Goal: Find specific page/section: Find specific page/section

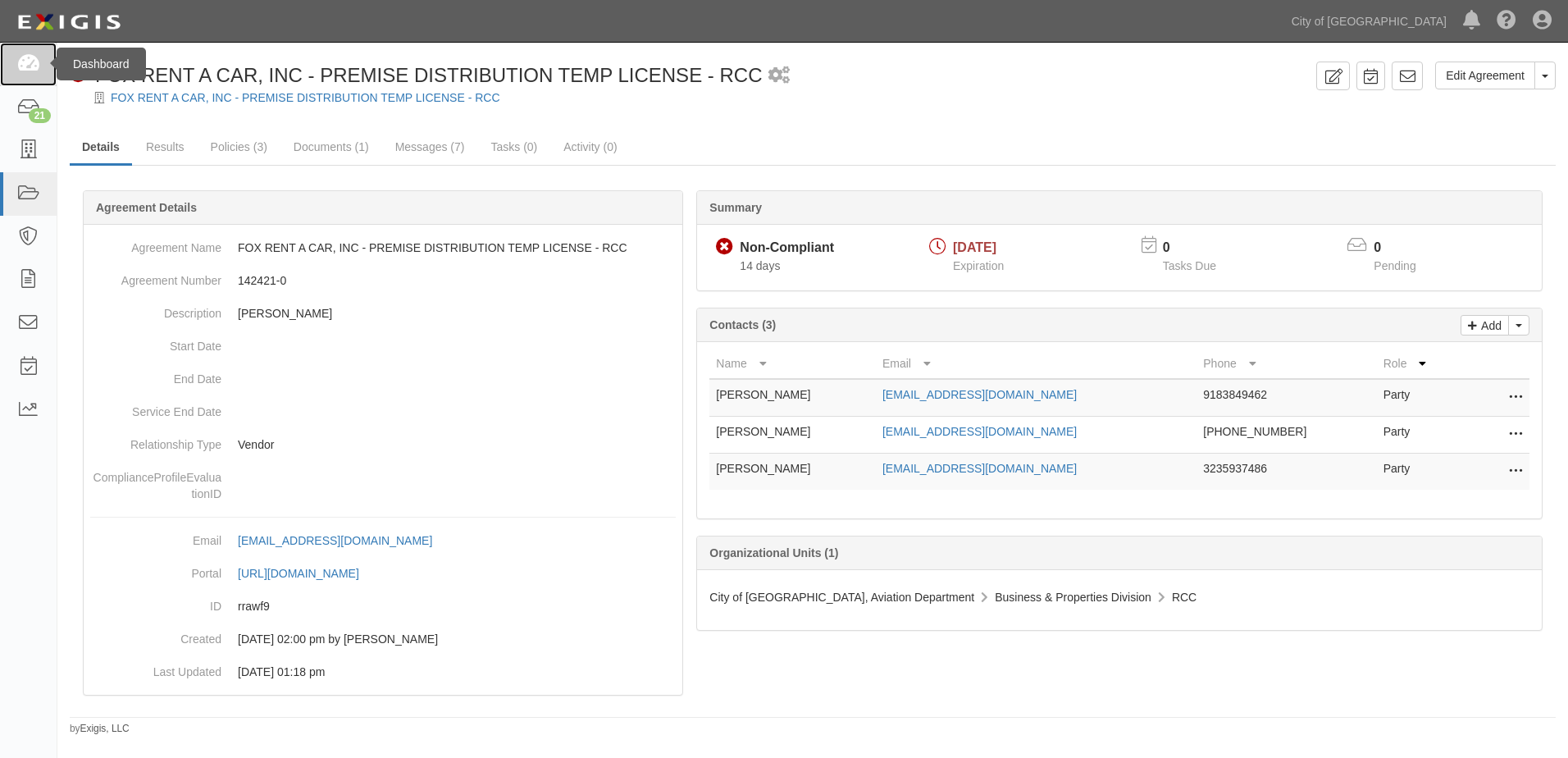
click at [38, 63] on icon at bounding box center [28, 65] width 23 height 19
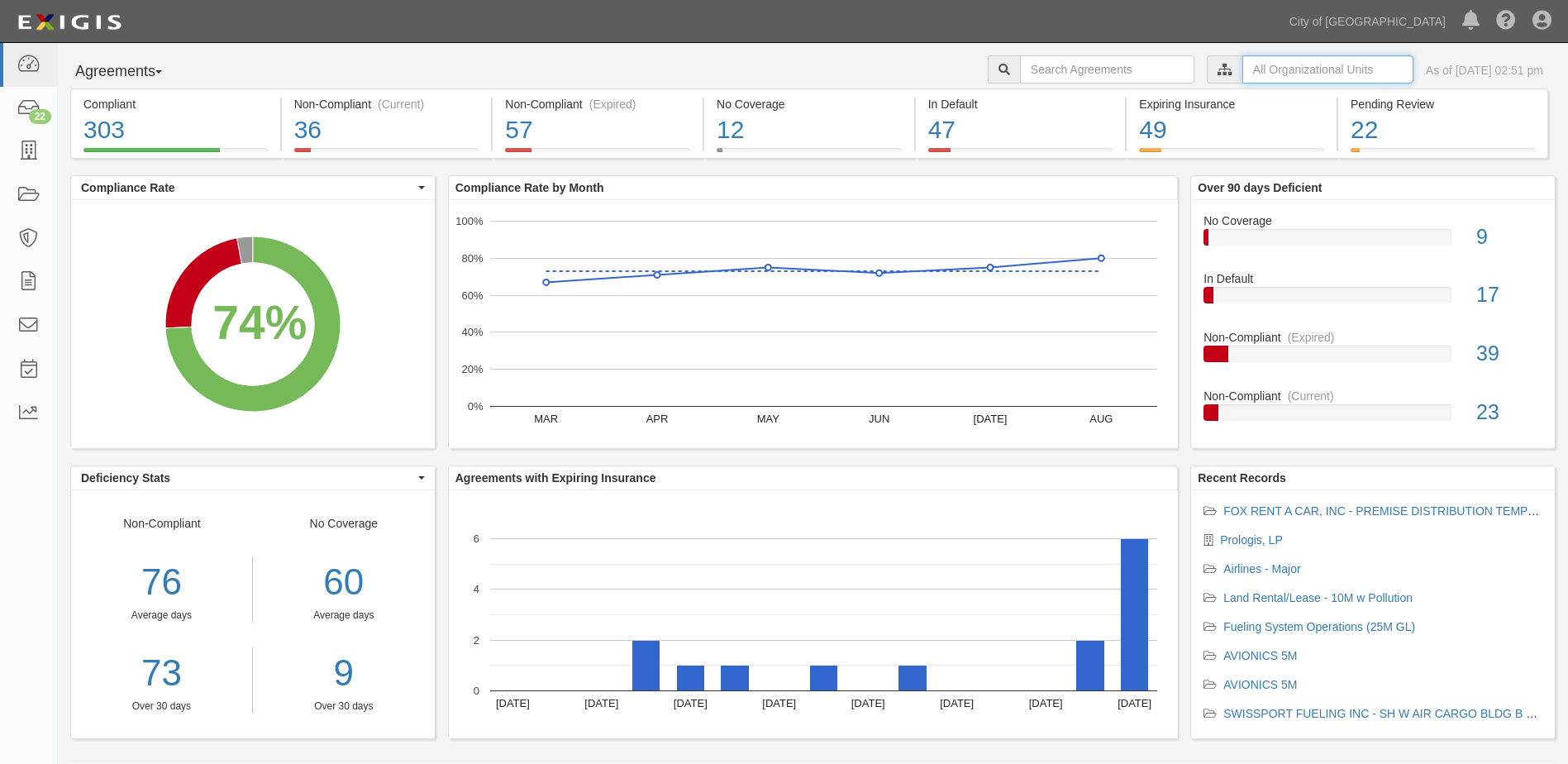
click at [1271, 74] on input "text" at bounding box center [1329, 69] width 171 height 28
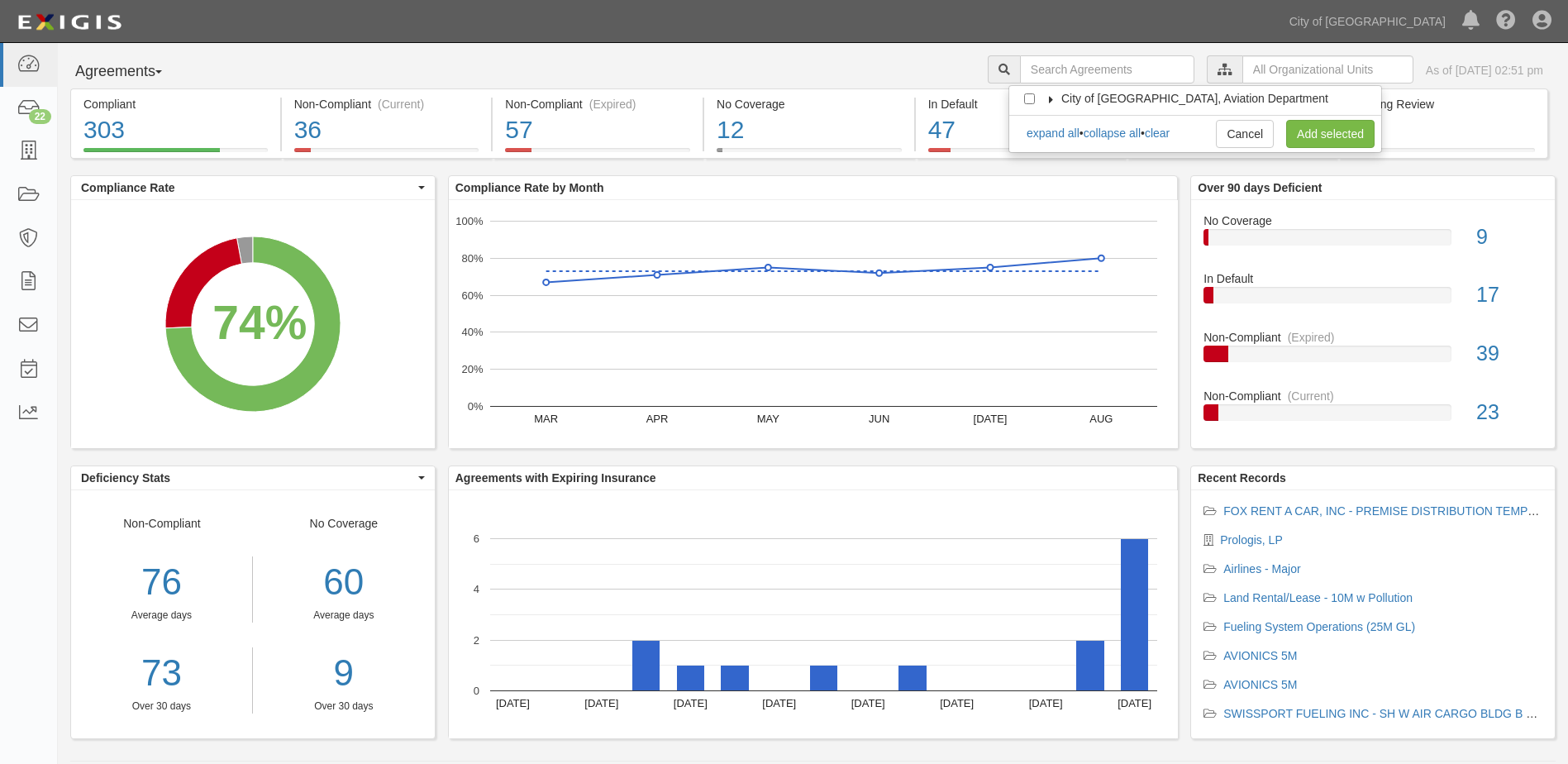
click at [1076, 93] on span "City of [GEOGRAPHIC_DATA], Aviation Department" at bounding box center [1195, 98] width 267 height 14
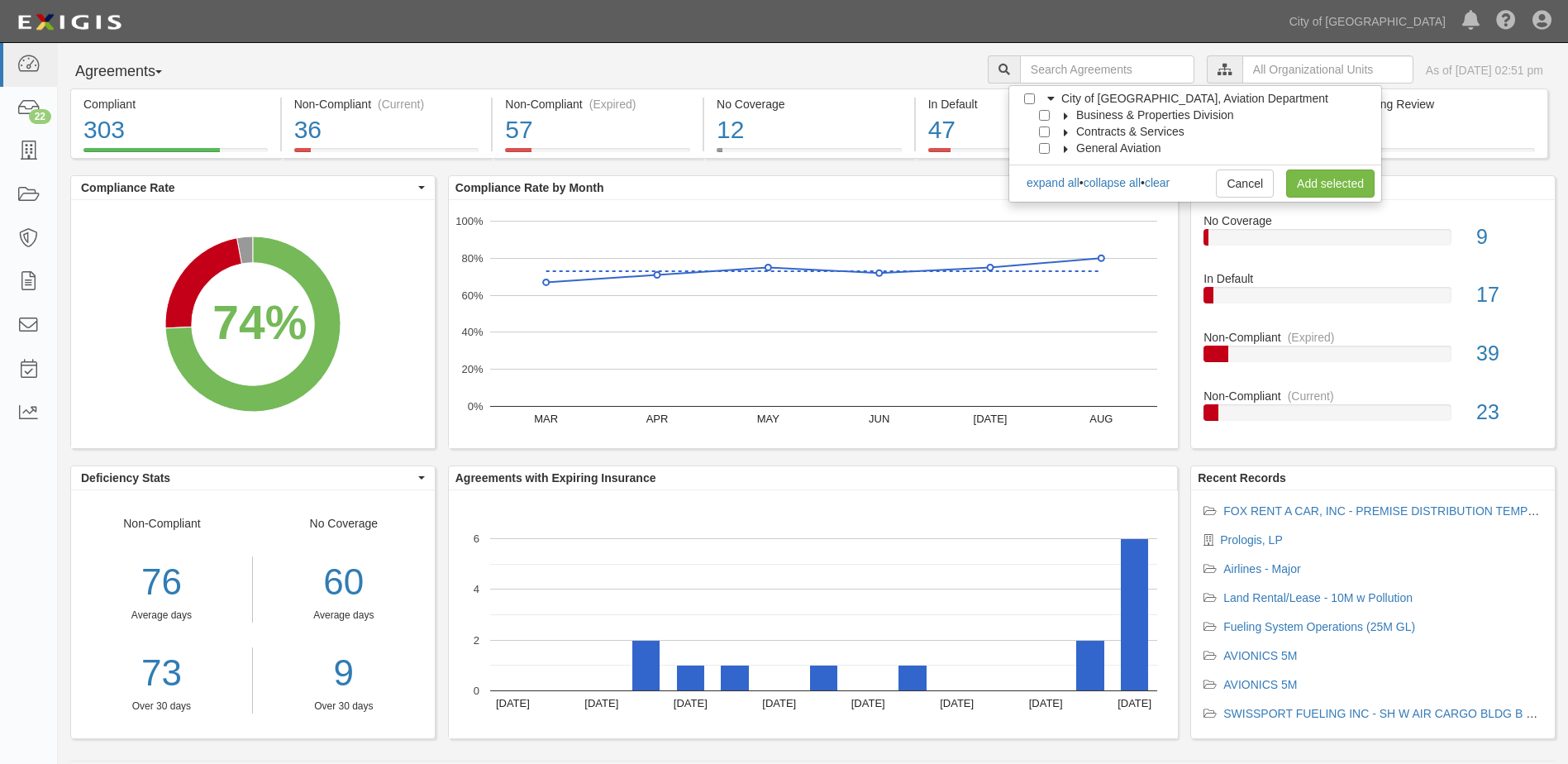
click at [1067, 119] on icon at bounding box center [1067, 117] width 12 height 8
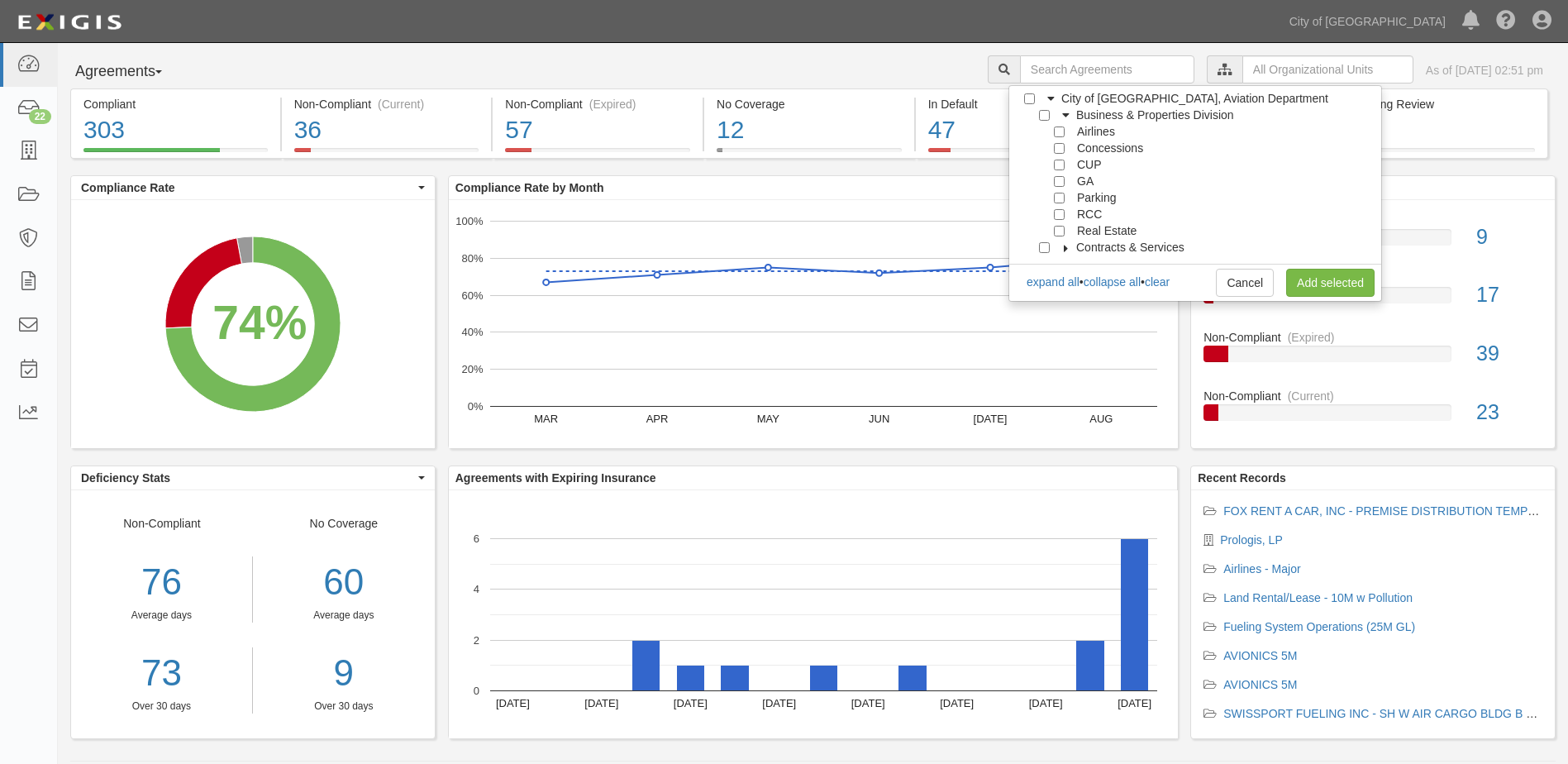
click at [1074, 229] on label "Real Estate" at bounding box center [1104, 230] width 66 height 17
click at [1059, 230] on input "Real Estate" at bounding box center [1059, 231] width 11 height 11
checkbox input "true"
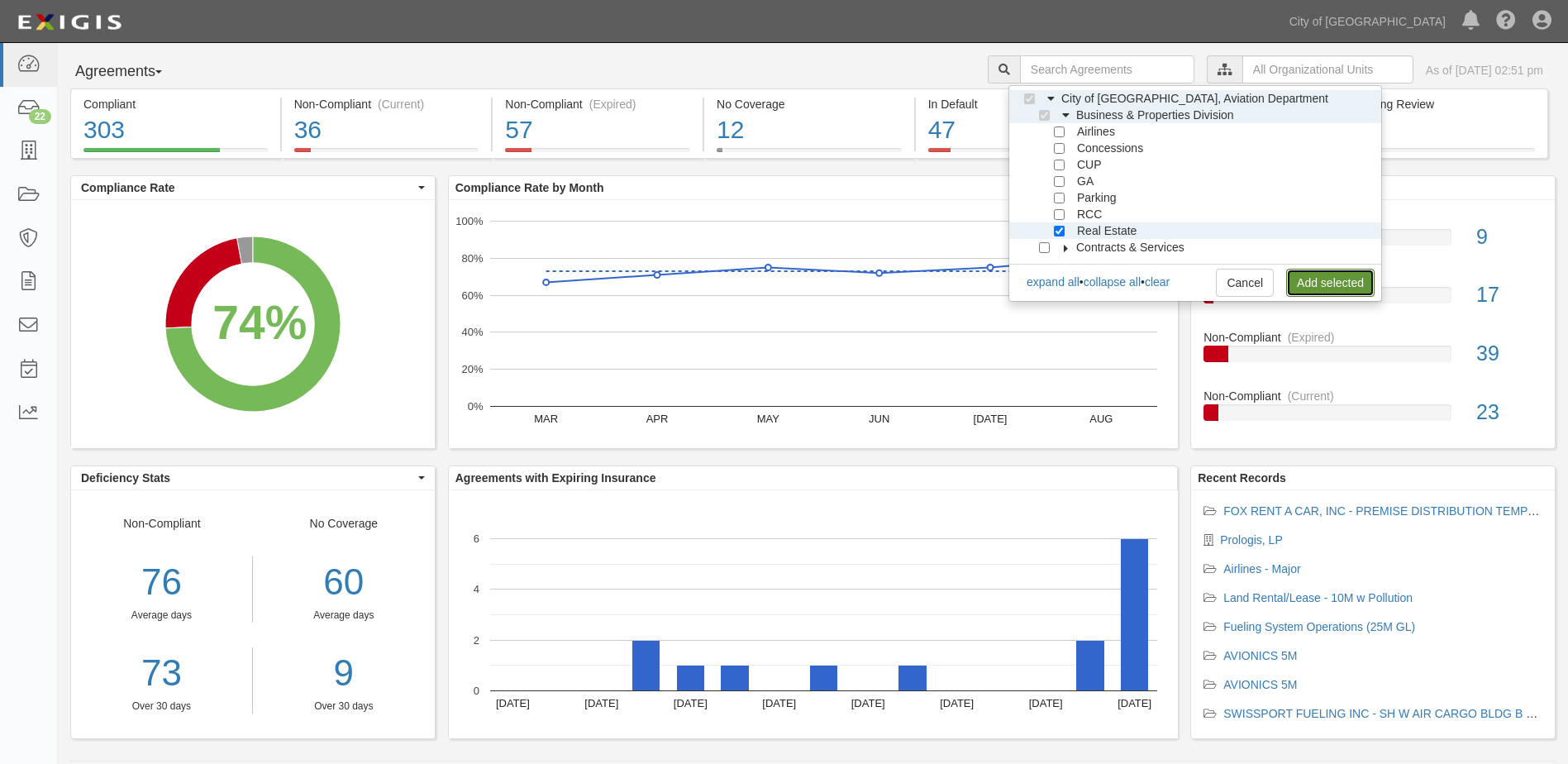
click at [1310, 278] on link "Add selected" at bounding box center [1331, 282] width 89 height 28
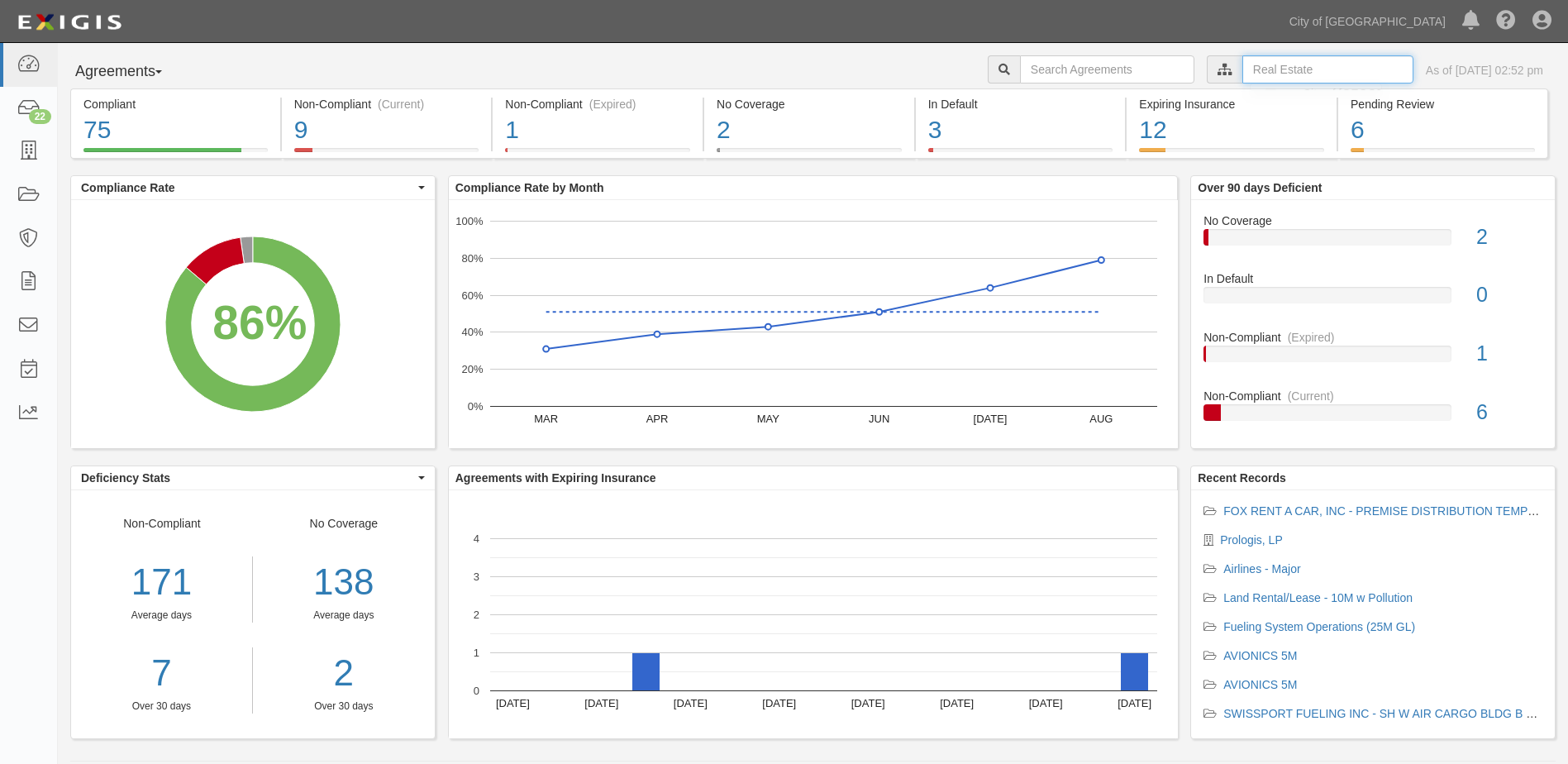
click at [1253, 75] on input "text" at bounding box center [1329, 69] width 171 height 28
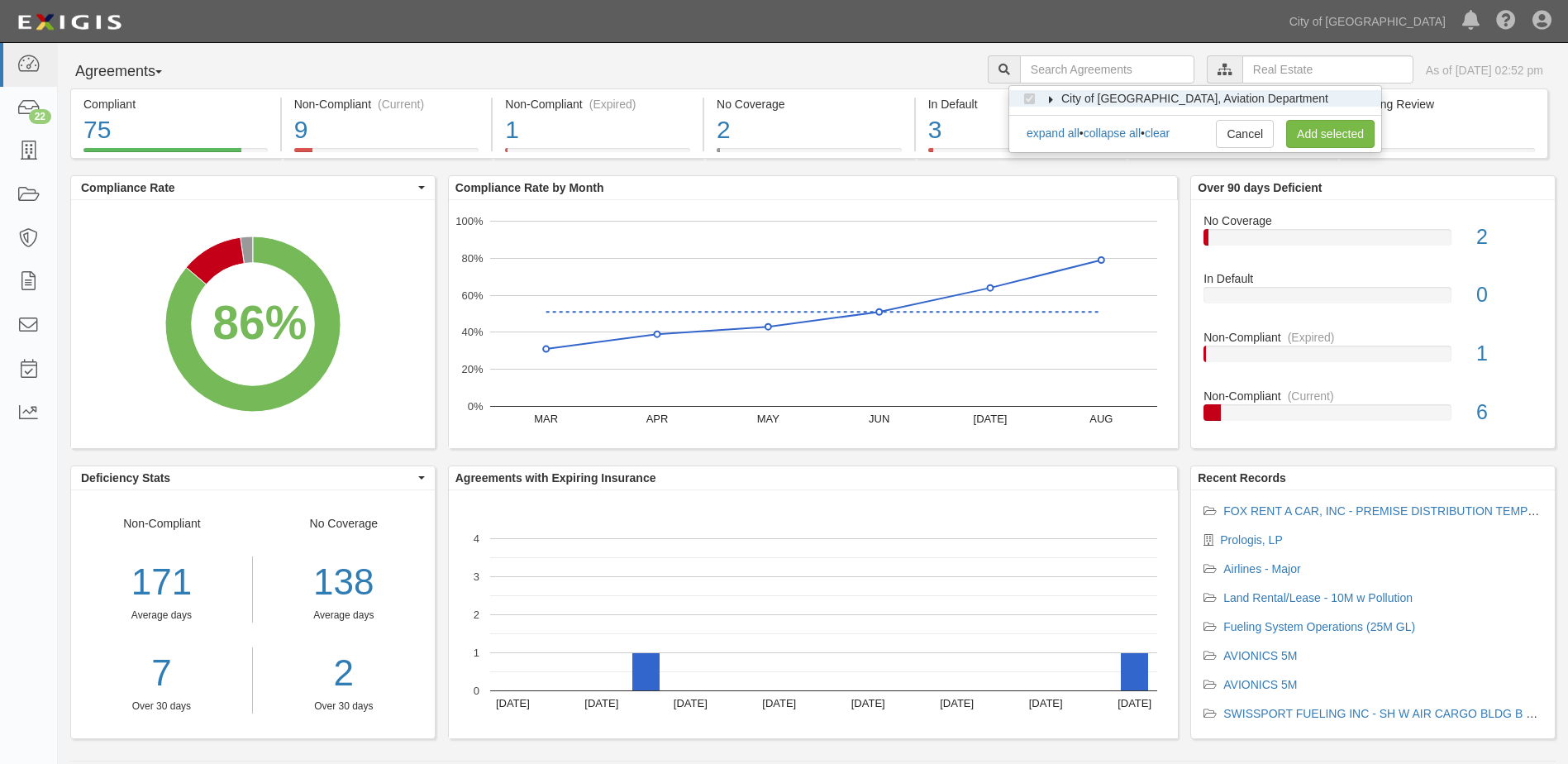
click at [1054, 95] on label "City of [GEOGRAPHIC_DATA], Aviation Department" at bounding box center [1185, 98] width 288 height 17
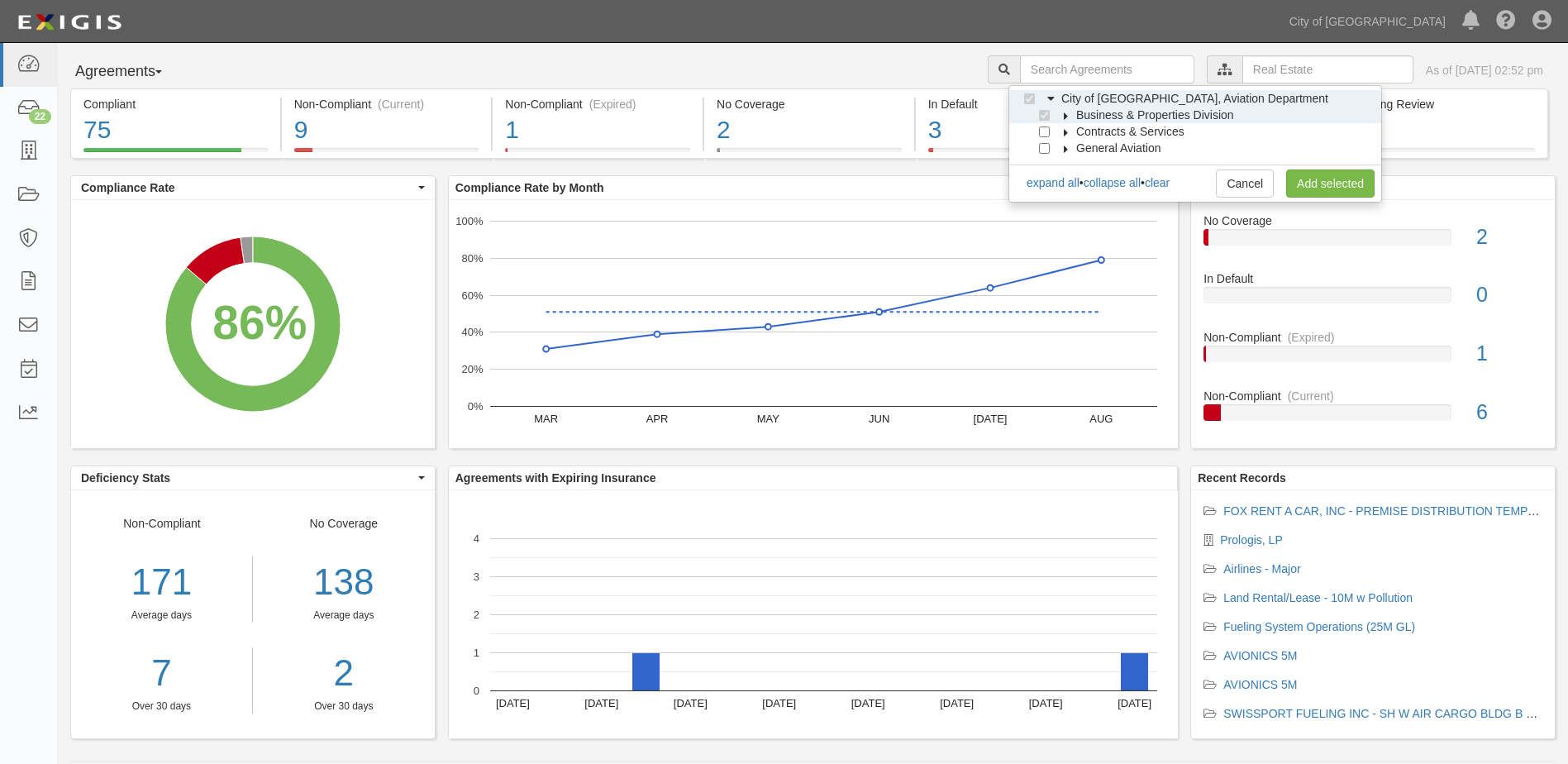
click at [1068, 118] on icon at bounding box center [1067, 117] width 12 height 8
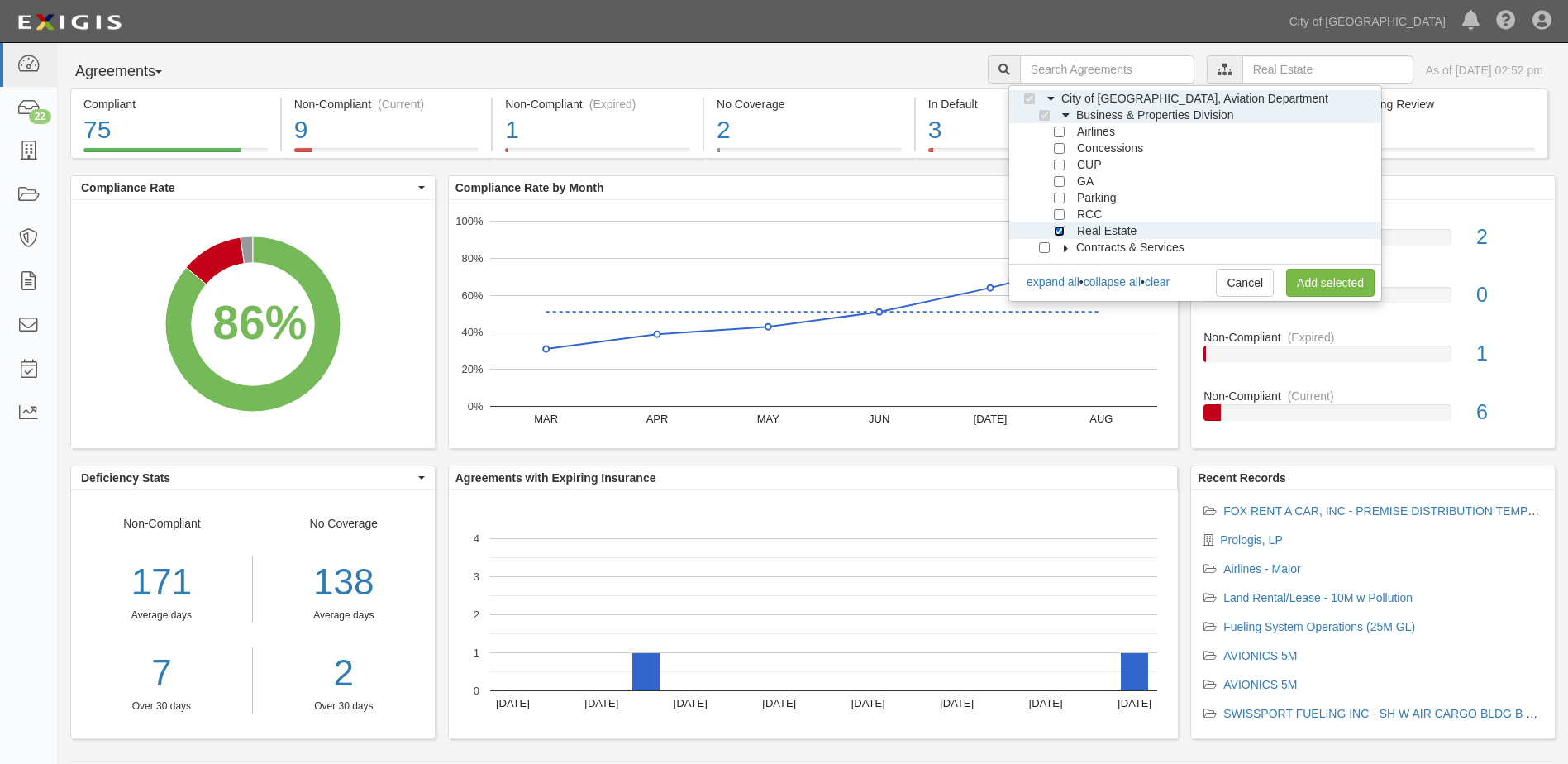
click at [1057, 228] on input "Real Estate" at bounding box center [1059, 231] width 11 height 11
checkbox input "false"
click at [1061, 218] on input "RCC" at bounding box center [1059, 214] width 11 height 11
checkbox input "true"
click at [1292, 277] on link "Add selected" at bounding box center [1331, 282] width 89 height 28
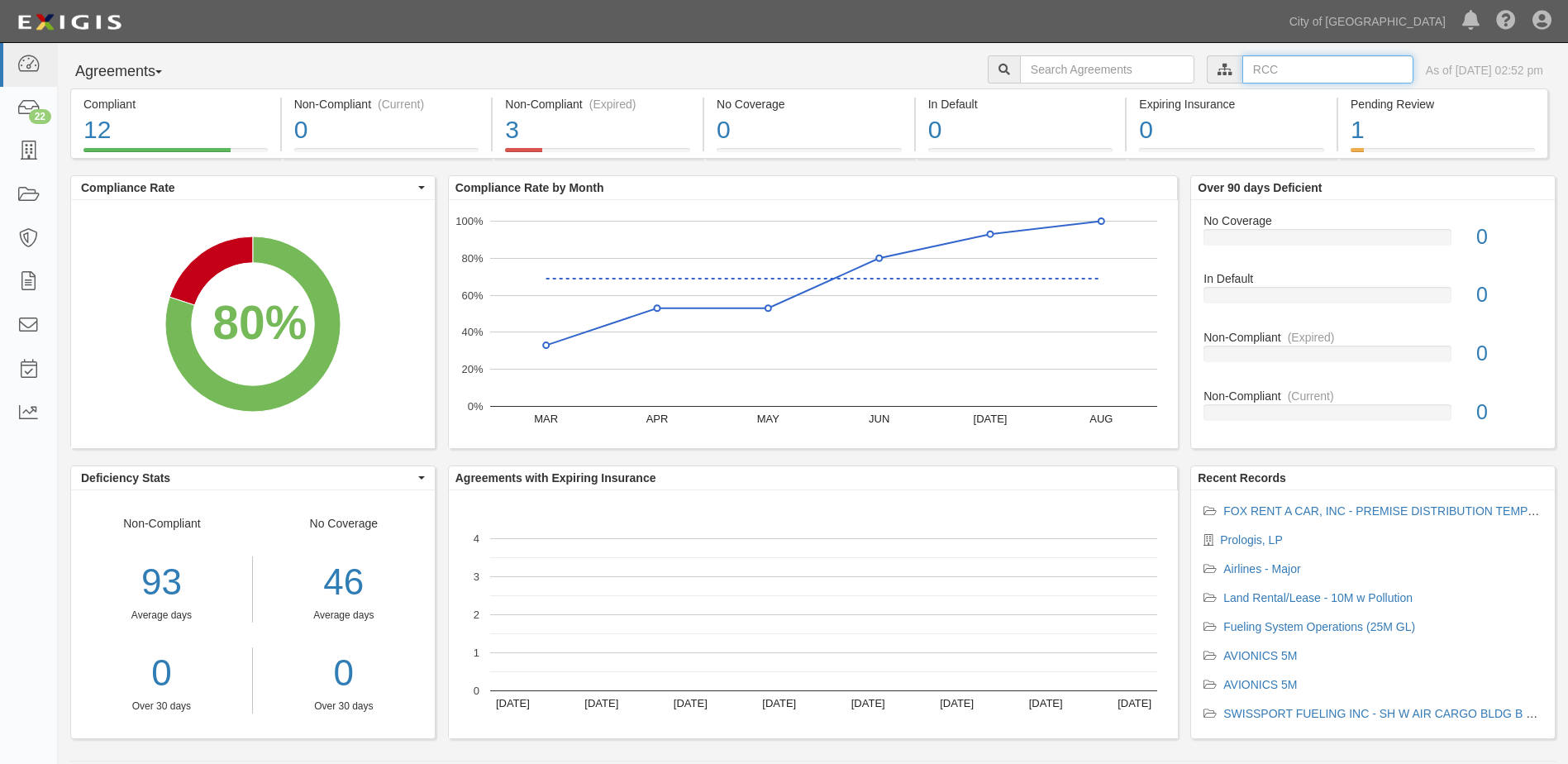
click at [1243, 73] on input "text" at bounding box center [1329, 69] width 171 height 28
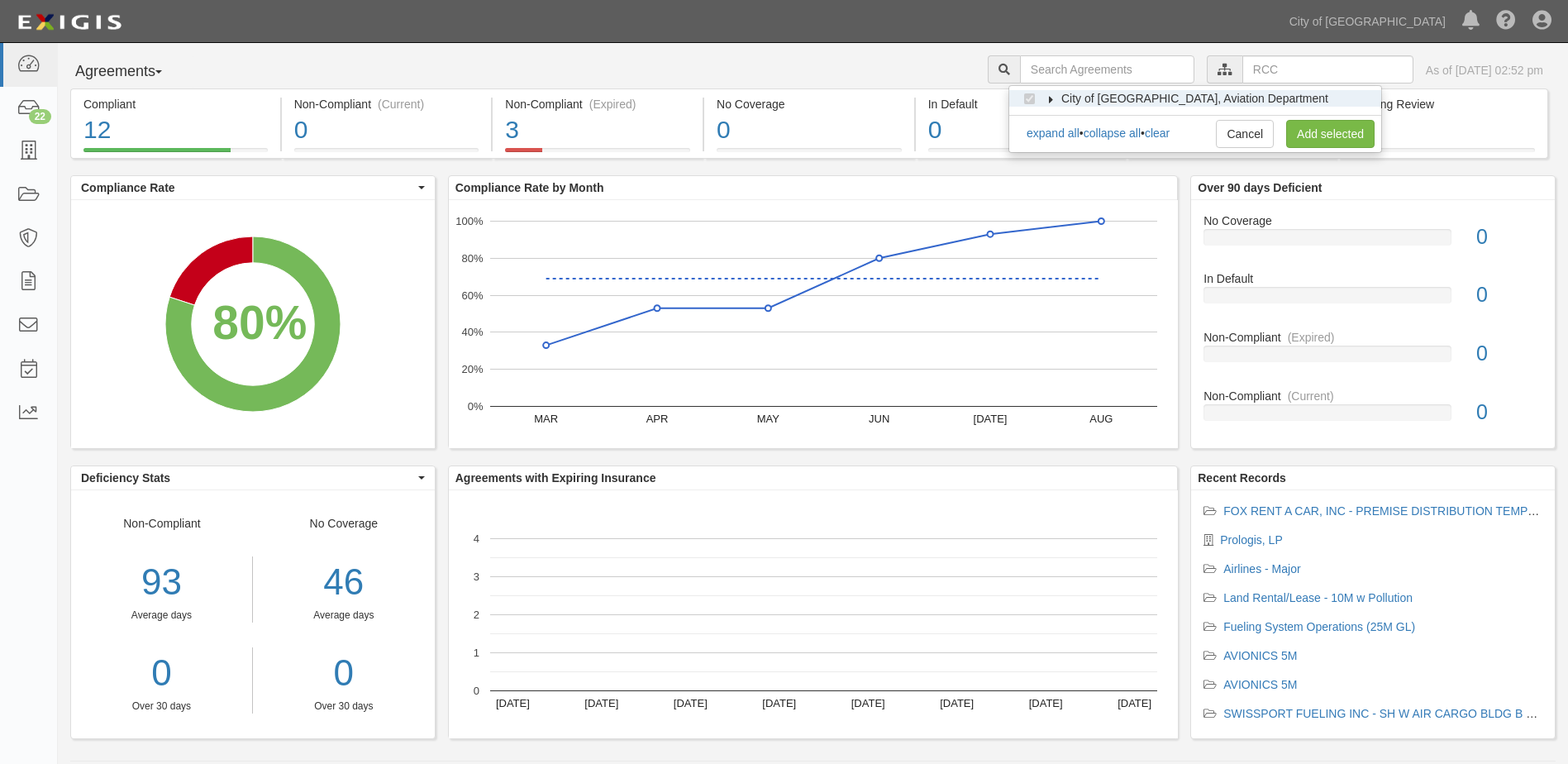
click at [1058, 98] on label "City of [GEOGRAPHIC_DATA], Aviation Department" at bounding box center [1185, 98] width 288 height 17
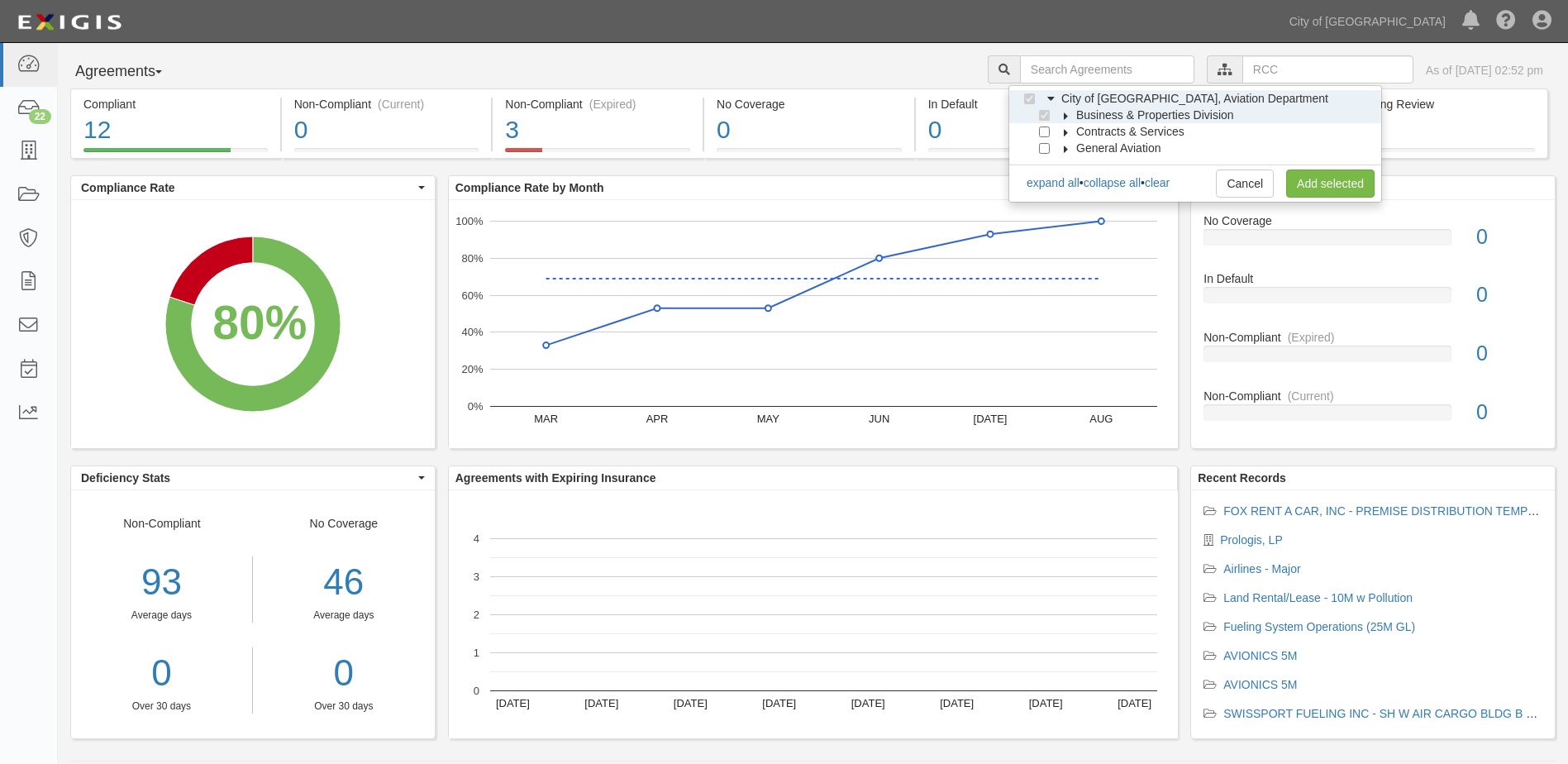
click at [1070, 116] on icon at bounding box center [1067, 117] width 12 height 8
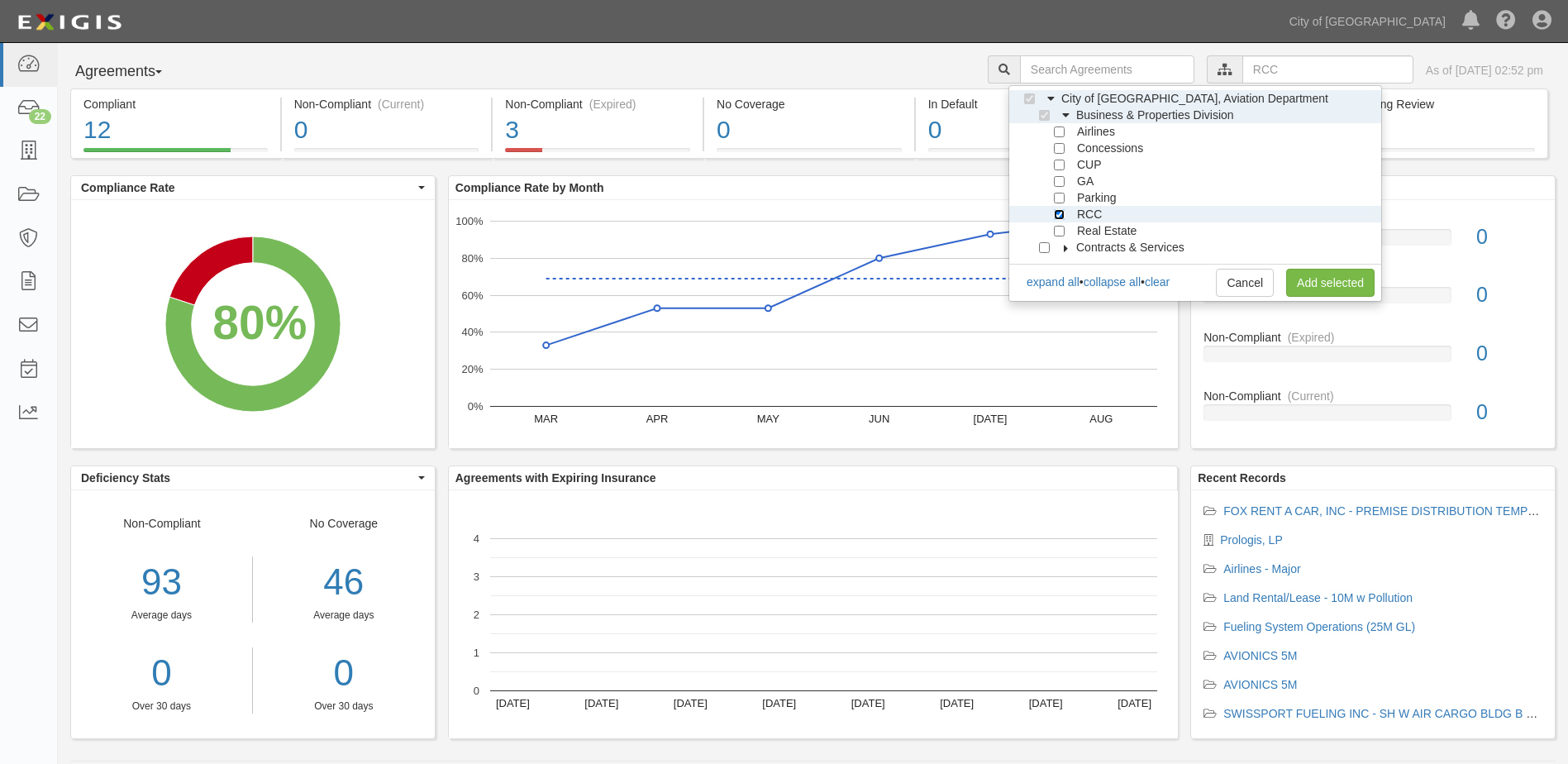
click at [1062, 211] on input "RCC" at bounding box center [1059, 214] width 11 height 11
checkbox input "false"
click at [1058, 227] on input "Real Estate" at bounding box center [1059, 231] width 11 height 11
checkbox input "true"
click at [1337, 278] on link "Add selected" at bounding box center [1331, 282] width 89 height 28
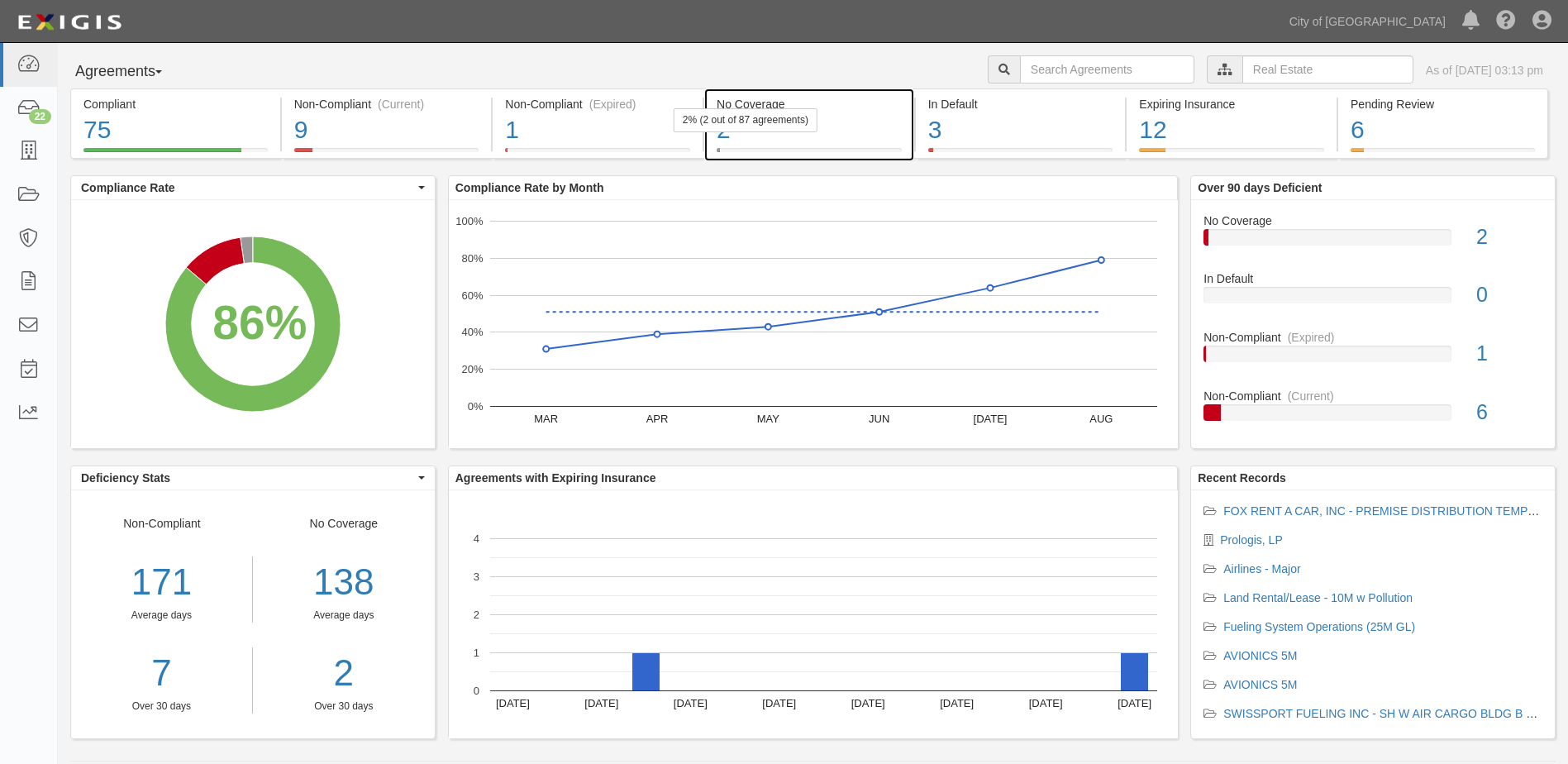
click at [842, 133] on div "2" at bounding box center [809, 130] width 185 height 36
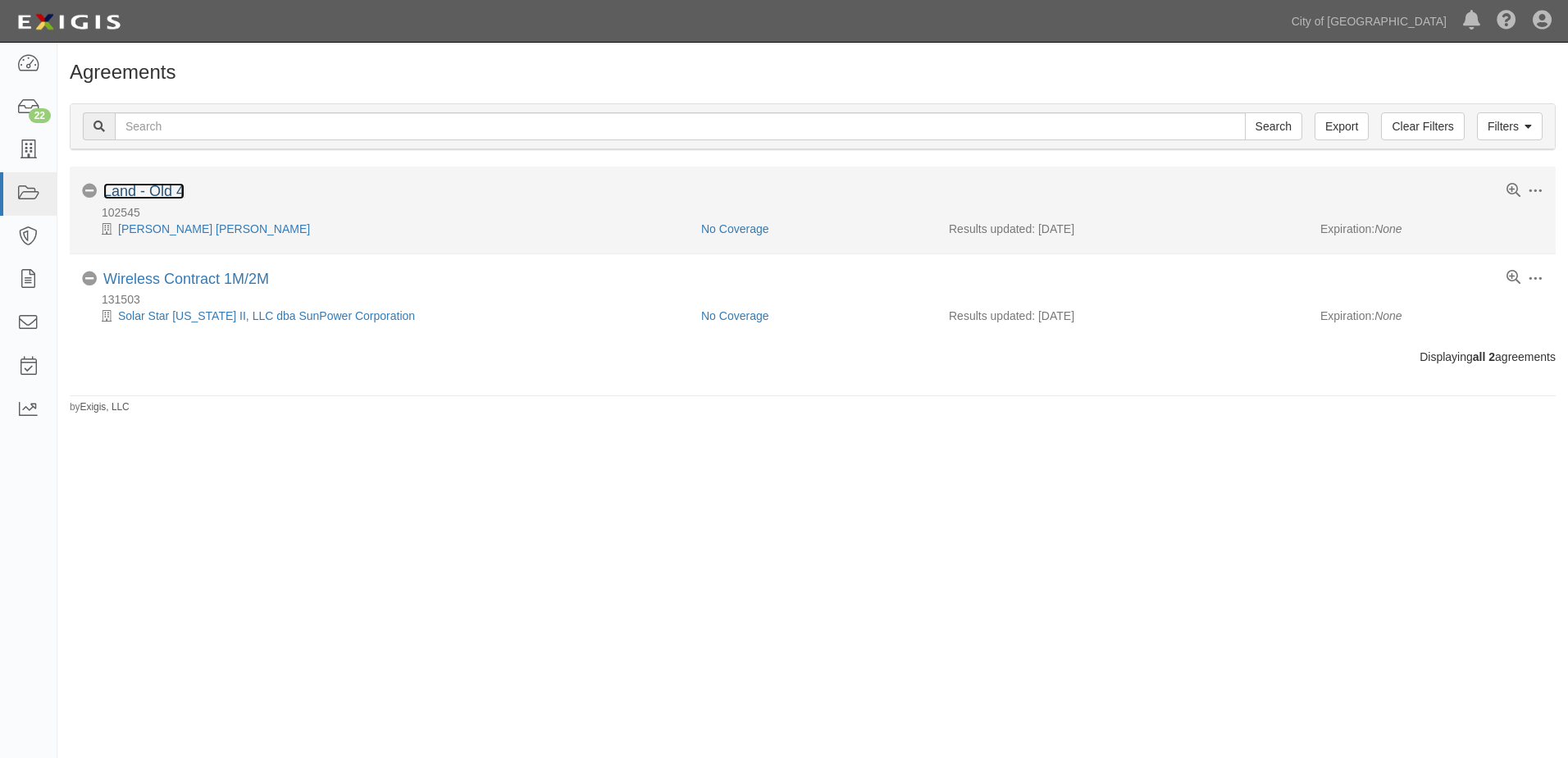
click at [143, 190] on link "Land - Old 4" at bounding box center [144, 190] width 81 height 16
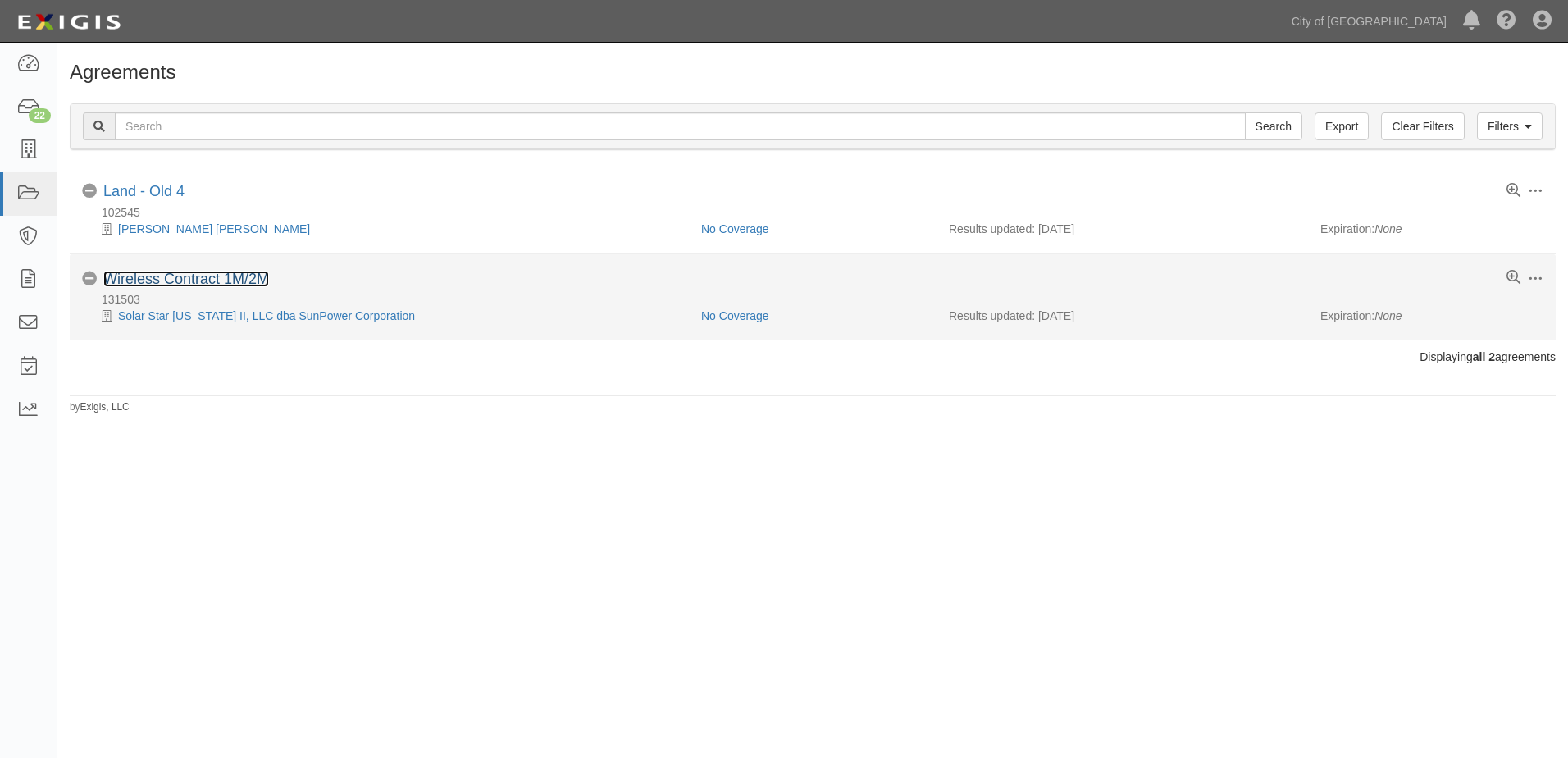
click at [201, 281] on link "Wireless Contract 1M/2M" at bounding box center [186, 278] width 166 height 16
